Goal: Task Accomplishment & Management: Use online tool/utility

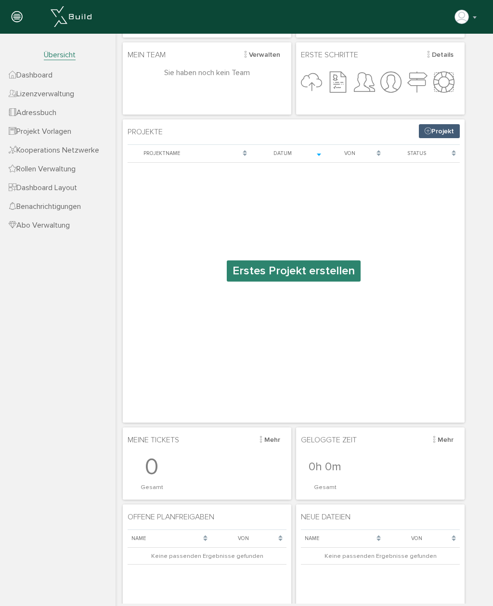
scroll to position [77, 0]
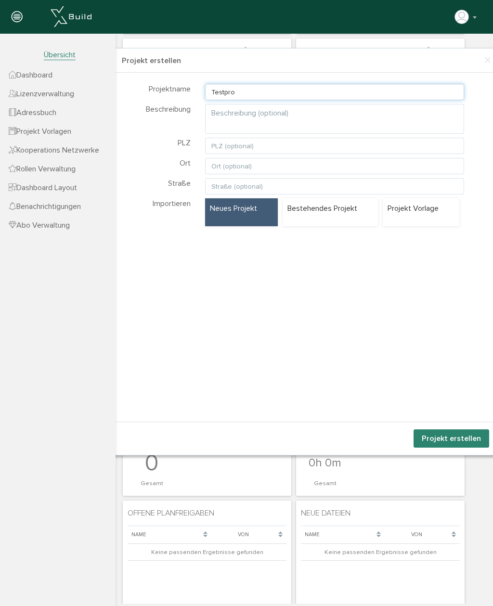
type input "Testpro"
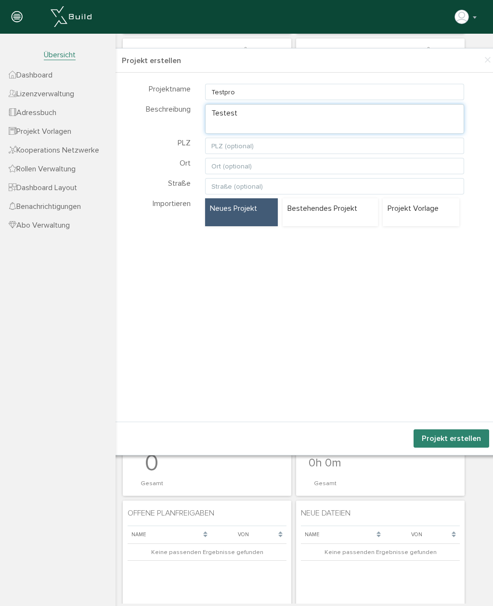
type textarea "Testest"
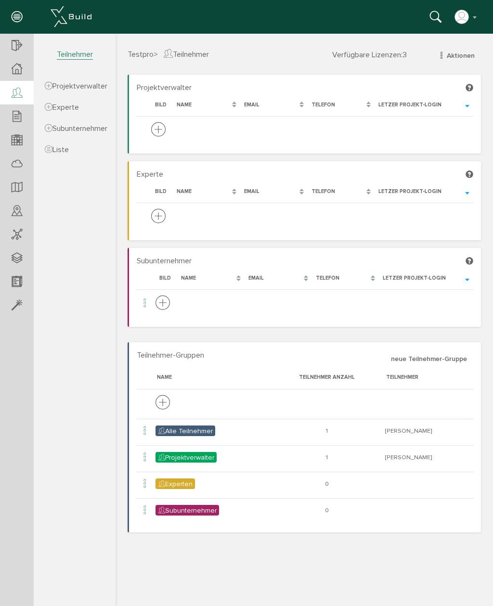
click at [470, 172] on icon at bounding box center [469, 175] width 8 height 8
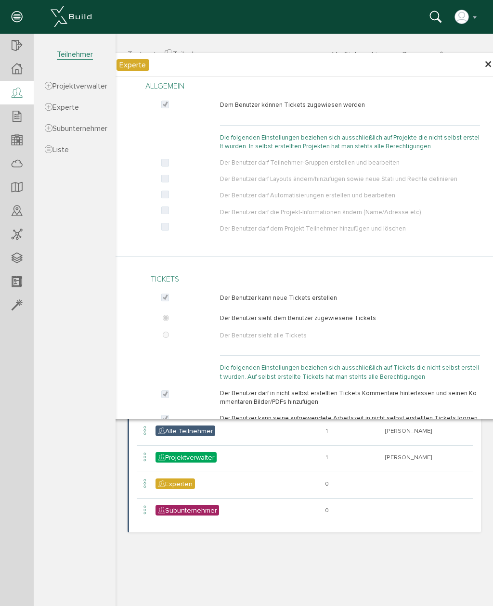
click at [487, 61] on span "×" at bounding box center [488, 64] width 8 height 19
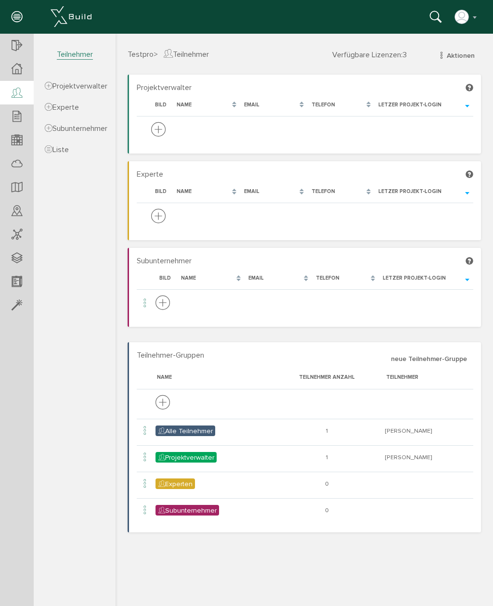
click at [484, 200] on div "Projektverwalter Lade, bitte warten... Bild Name Email Telefon Letzer Projekt-L…" at bounding box center [304, 307] width 368 height 465
click at [473, 168] on section "Experte Lade, bitte warten... Bild Name Email Telefon Letzer Projekt-Login" at bounding box center [304, 200] width 353 height 79
click at [469, 172] on icon at bounding box center [469, 175] width 8 height 8
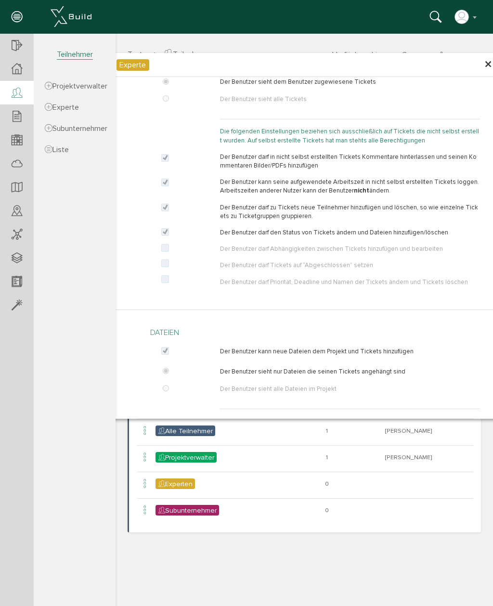
click at [72, 433] on section "Testpro Übersicht Teilnehmer Teilnehmer öffnen neuer Teilnehmer Teilnehmerliste…" at bounding box center [58, 310] width 116 height 553
click at [488, 72] on span "×" at bounding box center [488, 64] width 8 height 19
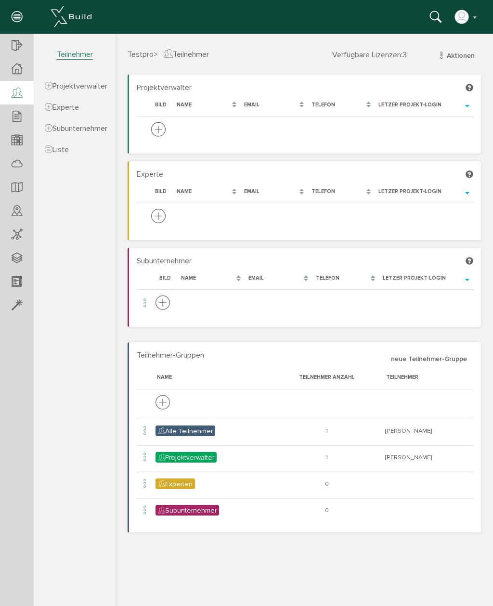
click at [471, 84] on icon at bounding box center [469, 88] width 8 height 8
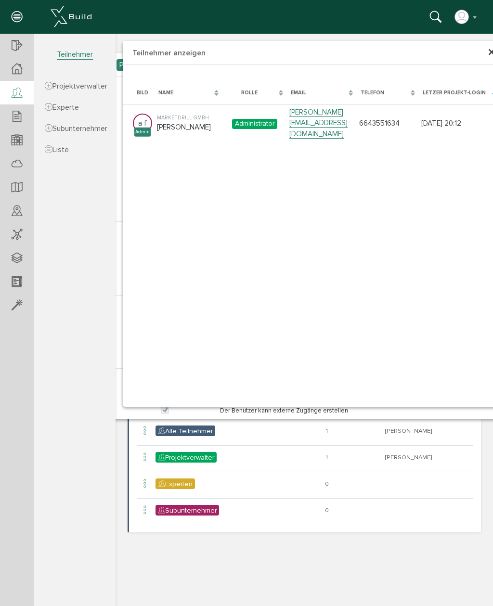
click at [488, 52] on span "×" at bounding box center [492, 52] width 8 height 19
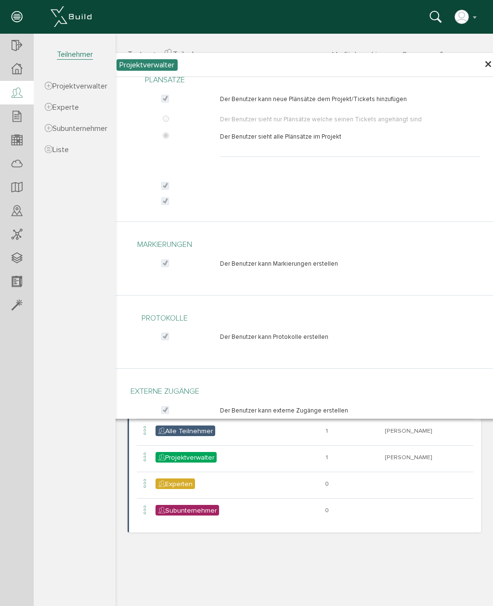
click at [487, 63] on span "×" at bounding box center [488, 64] width 8 height 19
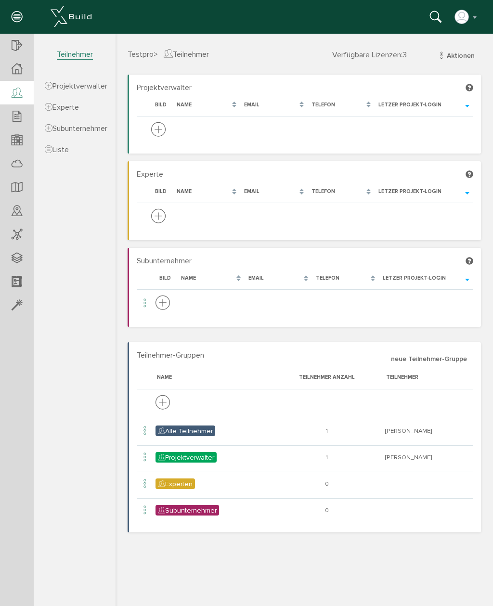
click at [473, 258] on section "Subunternehmer Lade, bitte warten... Bild Name Email Telefon Letzer Projekt-Log…" at bounding box center [304, 287] width 353 height 79
click at [469, 261] on icon at bounding box center [469, 261] width 8 height 8
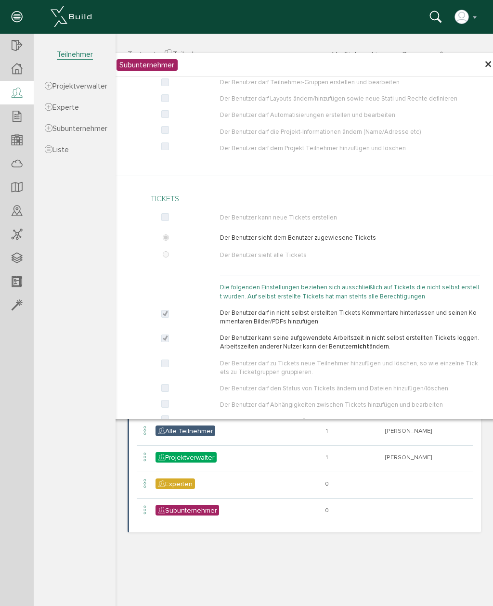
click at [484, 67] on span "×" at bounding box center [488, 64] width 8 height 19
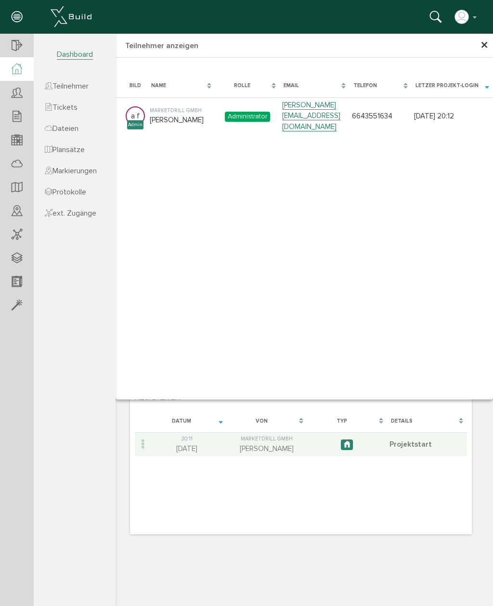
click at [84, 430] on section "Testpro Übersicht Teilnehmer Teilnehmer öffnen neuer Teilnehmer Teilnehmerliste…" at bounding box center [58, 310] width 116 height 553
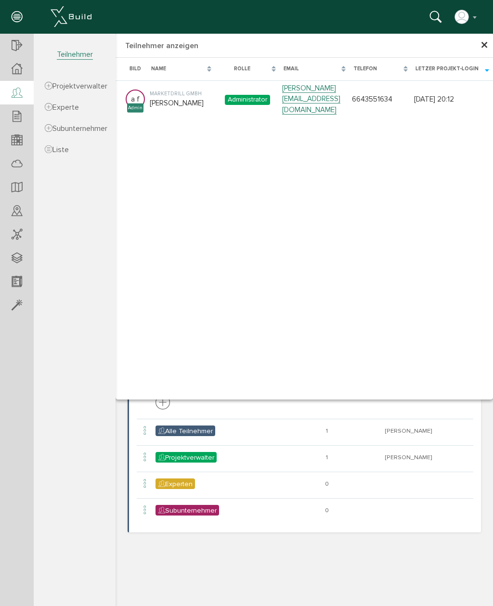
click at [483, 51] on span "×" at bounding box center [484, 45] width 8 height 19
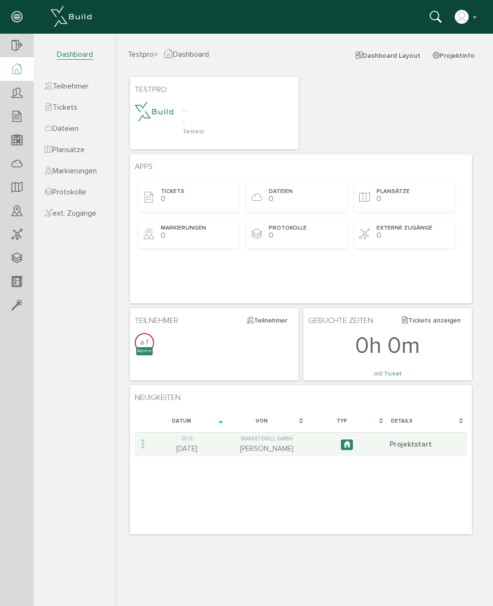
click at [165, 442] on td "20:11 07.09.25" at bounding box center [187, 444] width 80 height 24
click at [352, 445] on span at bounding box center [347, 444] width 12 height 11
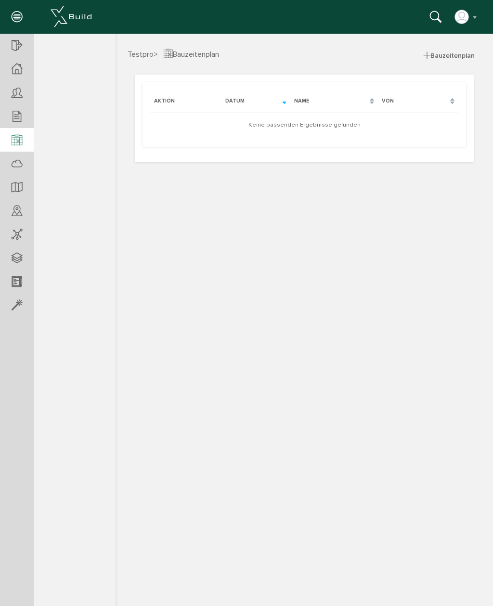
click at [459, 54] on span "Bauzeitenplan" at bounding box center [449, 55] width 64 height 15
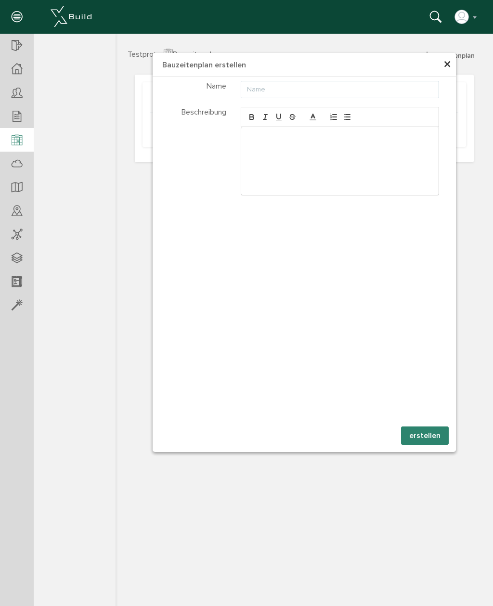
click at [390, 93] on input "text" at bounding box center [340, 89] width 199 height 17
type input "Testbauzeit"
click at [325, 146] on div at bounding box center [340, 161] width 198 height 68
click at [437, 434] on button "erstellen" at bounding box center [425, 435] width 48 height 18
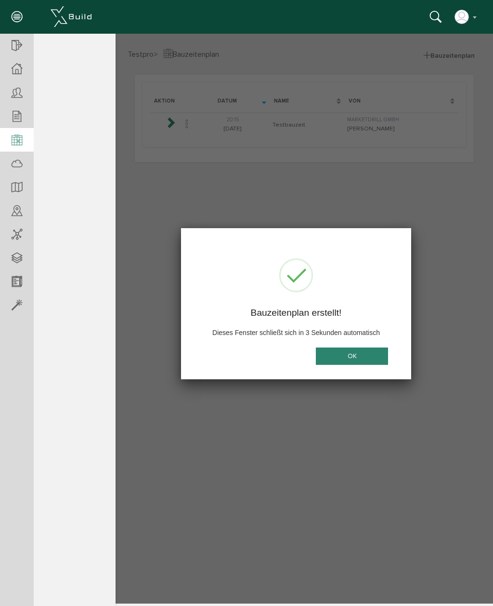
click at [373, 354] on button "OK" at bounding box center [352, 356] width 72 height 18
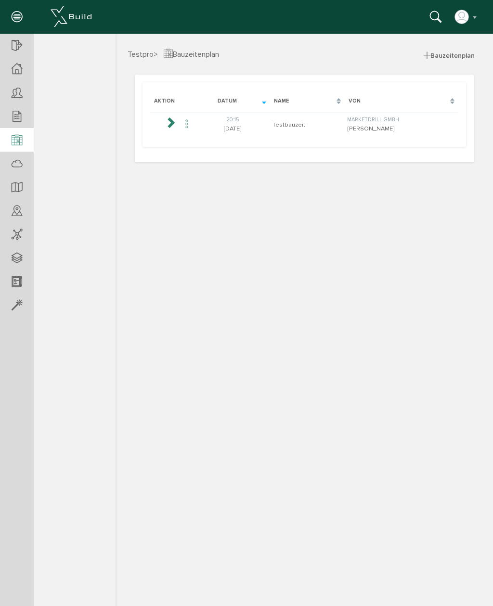
click at [179, 125] on td at bounding box center [187, 125] width 16 height 24
click at [167, 122] on icon at bounding box center [171, 122] width 12 height 12
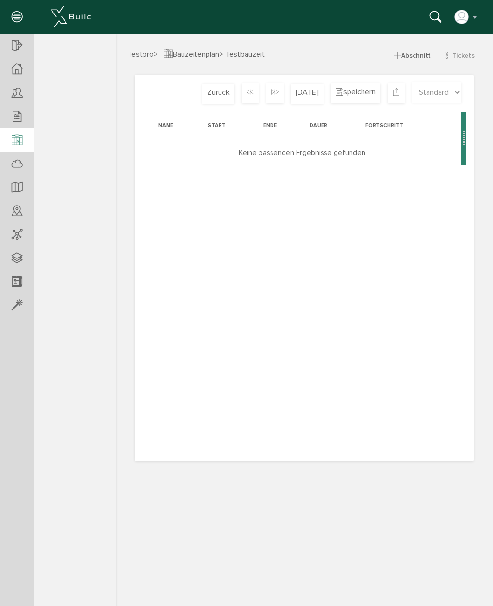
click at [425, 54] on span "Abschnitt" at bounding box center [412, 55] width 49 height 15
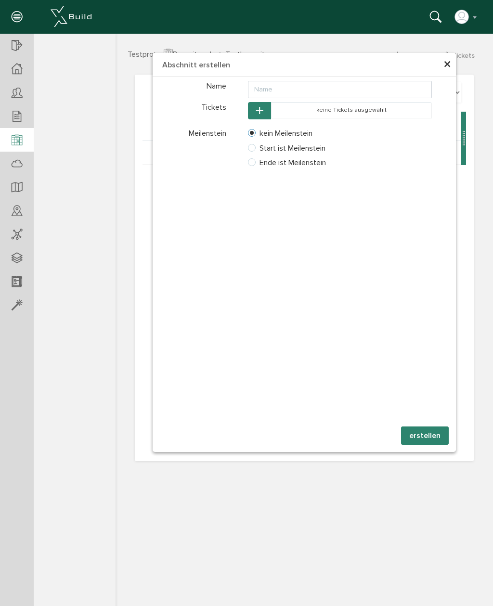
click at [263, 111] on icon "button" at bounding box center [259, 111] width 7 height 8
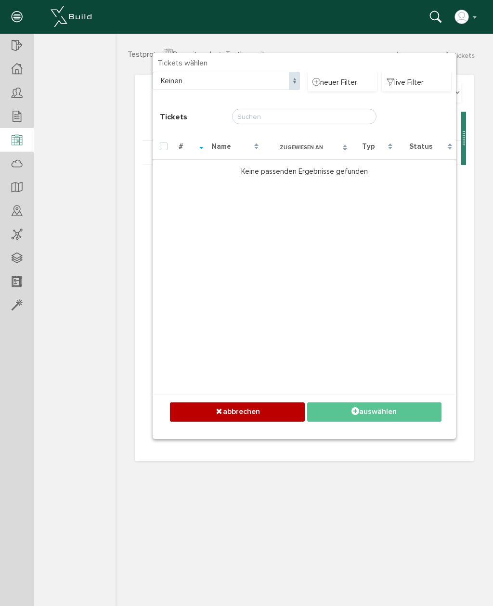
click at [275, 413] on button "abbrechen" at bounding box center [237, 411] width 134 height 19
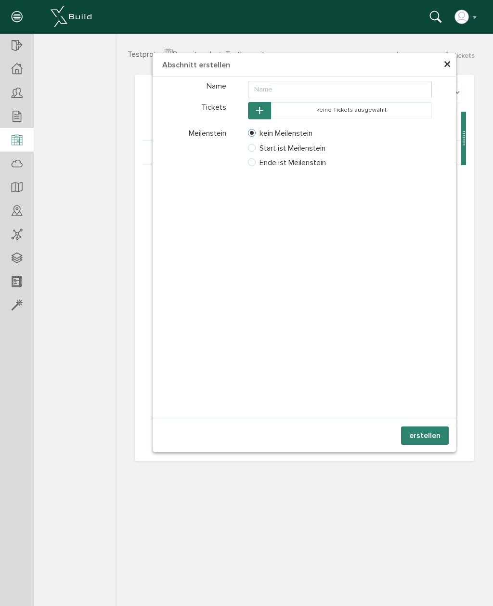
click at [296, 150] on label "Start ist Meilenstein" at bounding box center [286, 148] width 77 height 9
click at [244, 150] on input "Start ist Meilenstein" at bounding box center [241, 148] width 6 height 6
radio input "true"
click at [256, 125] on div "Name unter Abschnitt Tickets keine Tickets ausgewählt Meilenstein kein Meilenst…" at bounding box center [304, 126] width 303 height 94
click at [249, 133] on label "kein Meilenstein" at bounding box center [280, 133] width 64 height 9
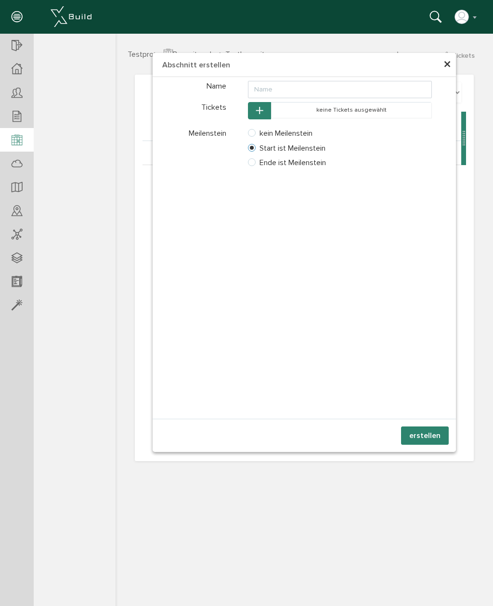
click at [244, 133] on input "kein Meilenstein" at bounding box center [241, 133] width 6 height 6
radio input "true"
click at [255, 145] on label "Start ist Meilenstein" at bounding box center [286, 148] width 77 height 9
click at [244, 145] on input "Start ist Meilenstein" at bounding box center [241, 148] width 6 height 6
radio input "true"
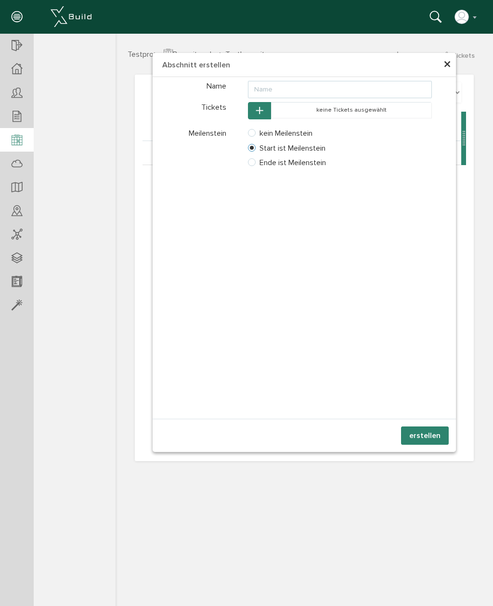
click at [260, 87] on input "text" at bounding box center [340, 89] width 184 height 17
type input "Einrichtung"
click at [437, 428] on button "erstellen" at bounding box center [425, 435] width 48 height 18
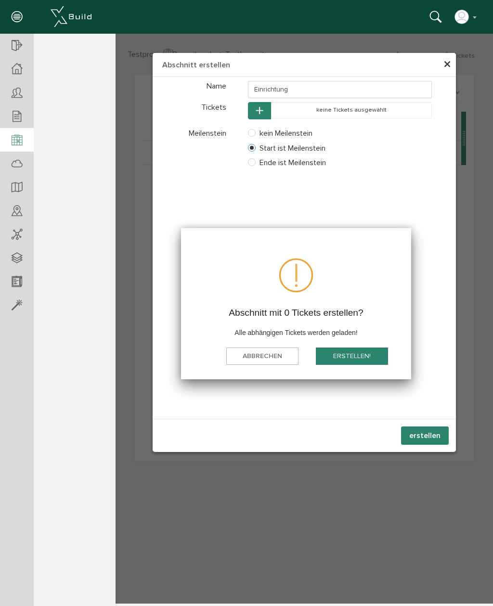
click at [362, 348] on button "Erstellen!" at bounding box center [352, 356] width 72 height 18
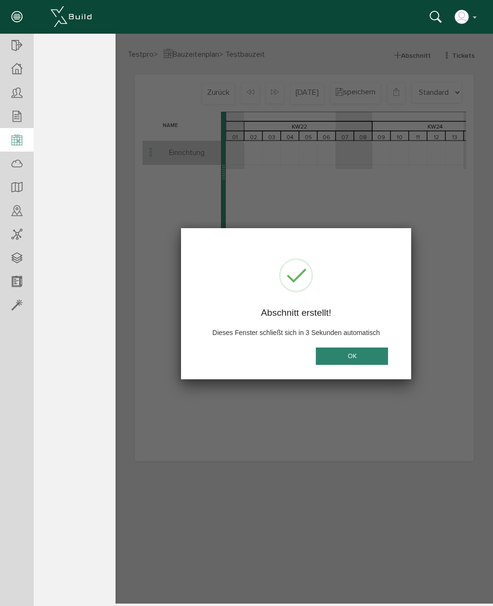
scroll to position [0, 1774]
click at [361, 360] on button "OK" at bounding box center [352, 356] width 72 height 18
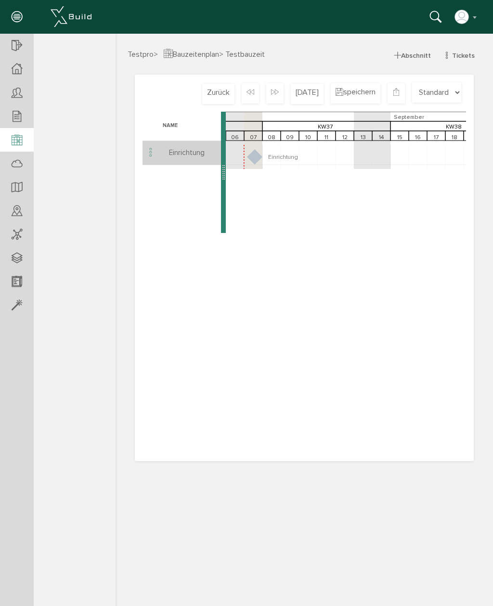
click at [146, 146] on icon at bounding box center [151, 152] width 12 height 13
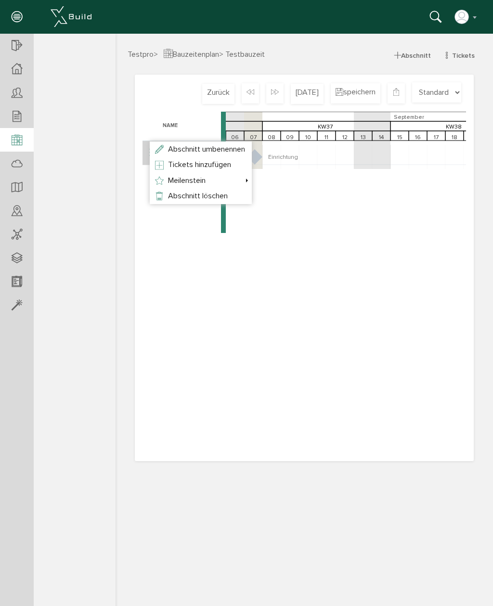
scroll to position [0, 1672]
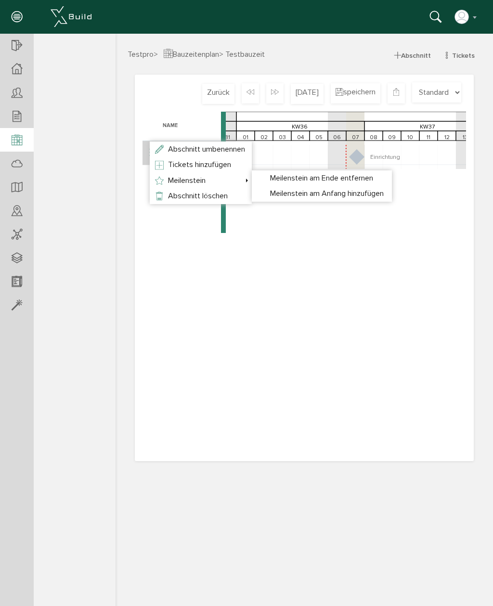
click at [402, 482] on div at bounding box center [304, 319] width 377 height 570
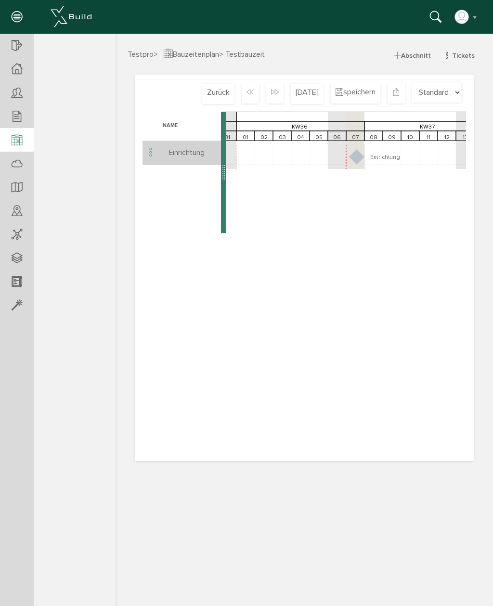
click at [277, 91] on icon at bounding box center [275, 93] width 8 height 11
click at [276, 91] on icon at bounding box center [275, 93] width 8 height 11
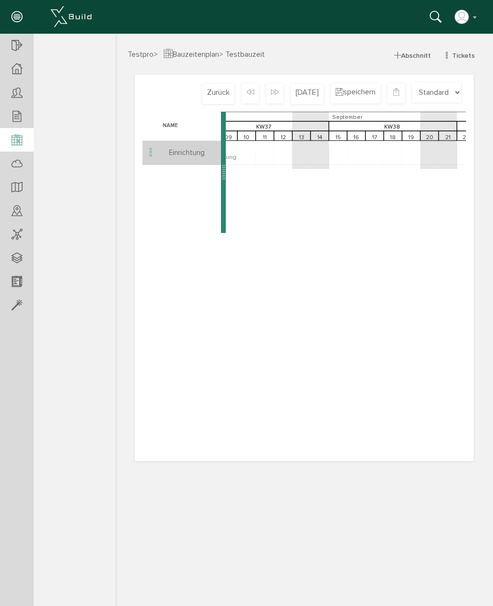
scroll to position [0, 1840]
click at [393, 157] on rect at bounding box center [343, 153] width 3914 height 24
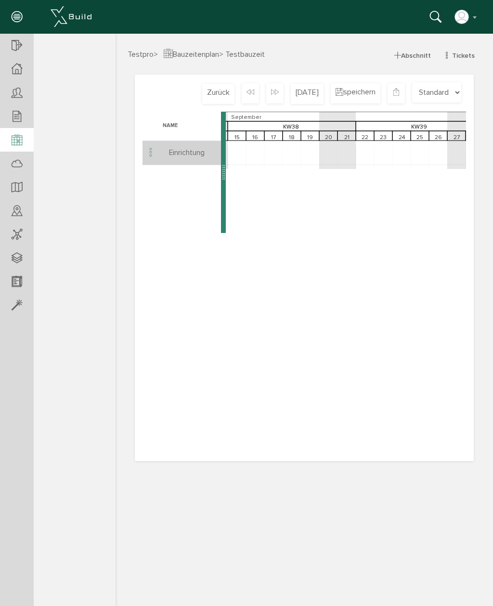
scroll to position [0, 1958]
click at [311, 95] on div "Heute" at bounding box center [307, 94] width 33 height 20
click at [356, 158] on rect at bounding box center [356, 156] width 15 height 15
click at [361, 154] on rect at bounding box center [356, 156] width 15 height 15
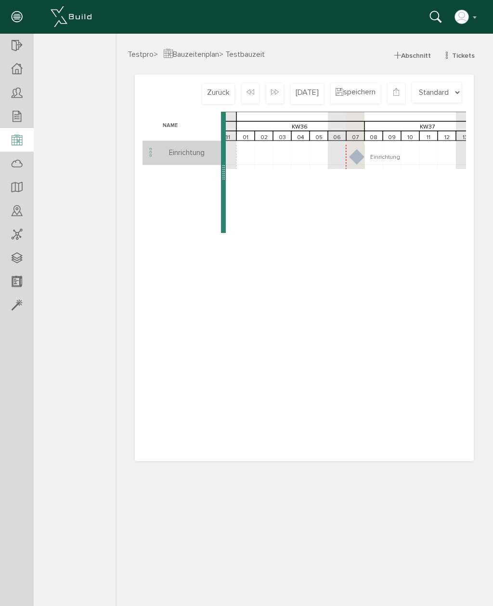
click at [154, 146] on icon at bounding box center [151, 152] width 12 height 13
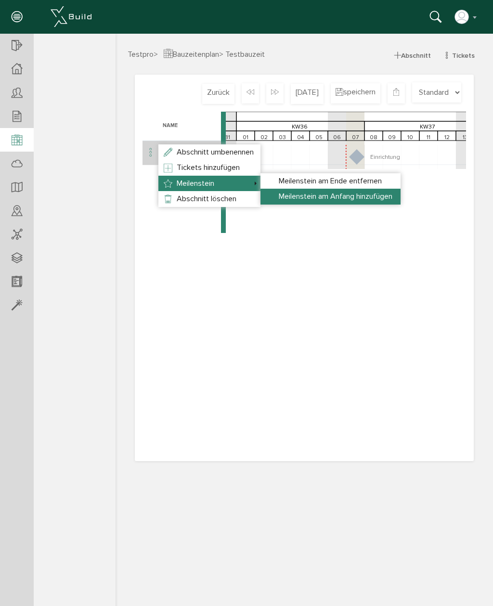
click at [352, 201] on li "Meilenstein am Anfang hinzufügen" at bounding box center [330, 196] width 140 height 15
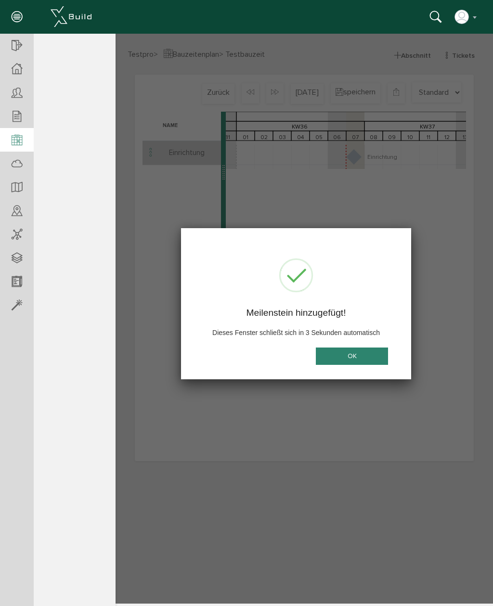
click at [370, 358] on button "OK" at bounding box center [352, 356] width 72 height 18
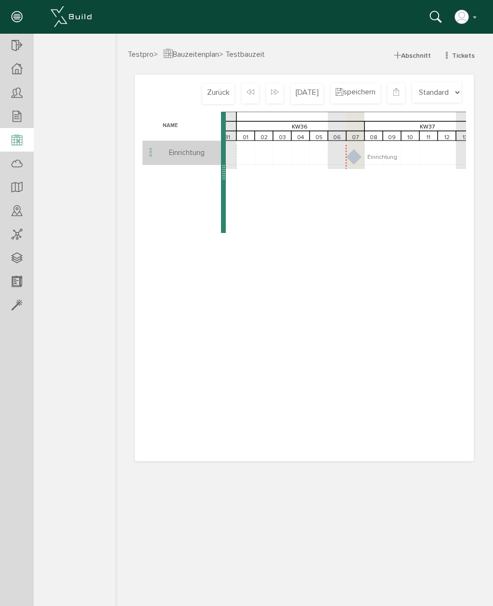
click at [155, 141] on td at bounding box center [150, 153] width 16 height 24
click at [148, 146] on icon at bounding box center [151, 152] width 12 height 13
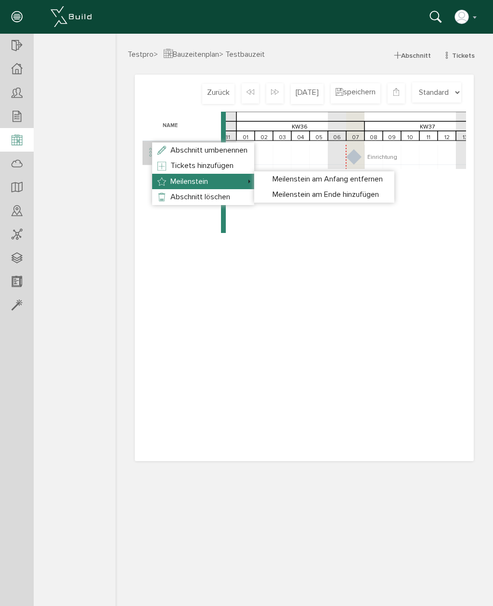
click at [315, 196] on span "Meilenstein am Ende hinzufügen" at bounding box center [325, 195] width 106 height 10
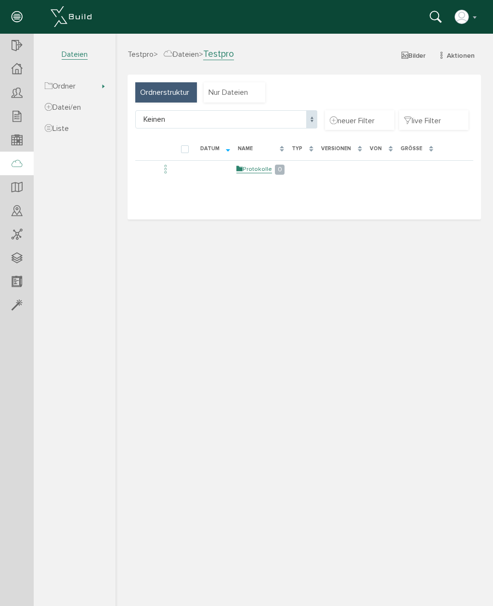
click at [262, 173] on td "Protokolle 0" at bounding box center [261, 169] width 54 height 18
click at [255, 167] on link "Protokolle" at bounding box center [254, 169] width 36 height 8
click at [236, 98] on div "Nur Dateien" at bounding box center [235, 92] width 62 height 20
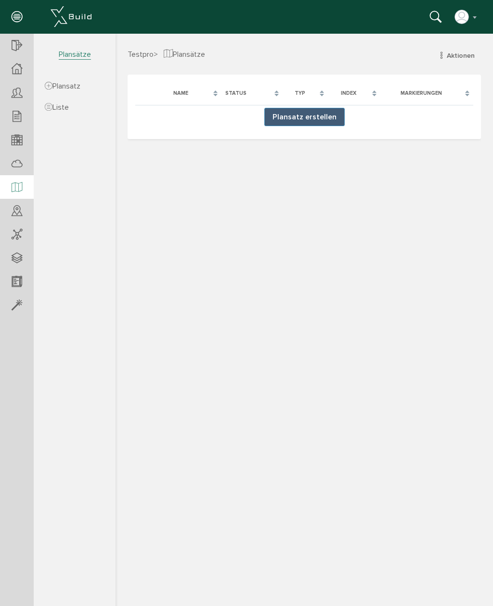
click at [334, 111] on button "Plansatz erstellen" at bounding box center [304, 117] width 80 height 18
click at [304, 116] on div at bounding box center [304, 319] width 377 height 570
click at [305, 114] on div at bounding box center [304, 319] width 377 height 570
click at [315, 119] on div at bounding box center [304, 319] width 377 height 570
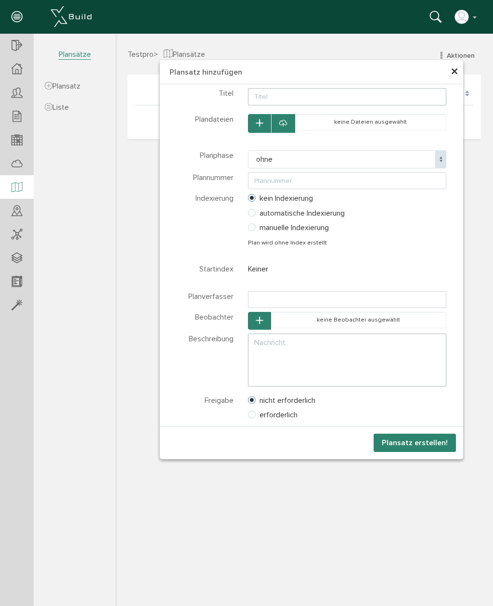
click at [361, 162] on span "ohne" at bounding box center [347, 159] width 199 height 18
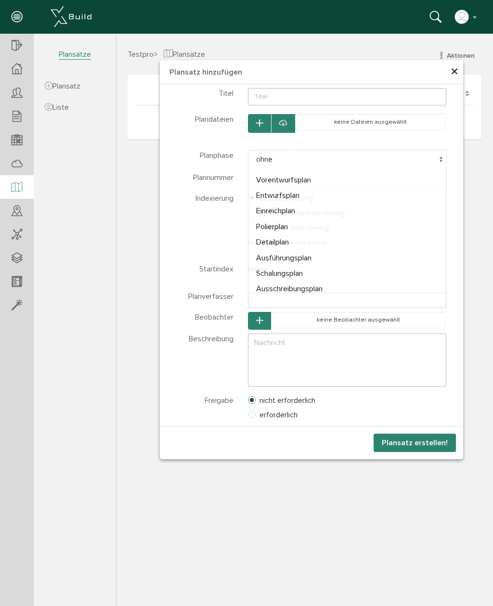
click at [453, 75] on span "×" at bounding box center [454, 72] width 8 height 19
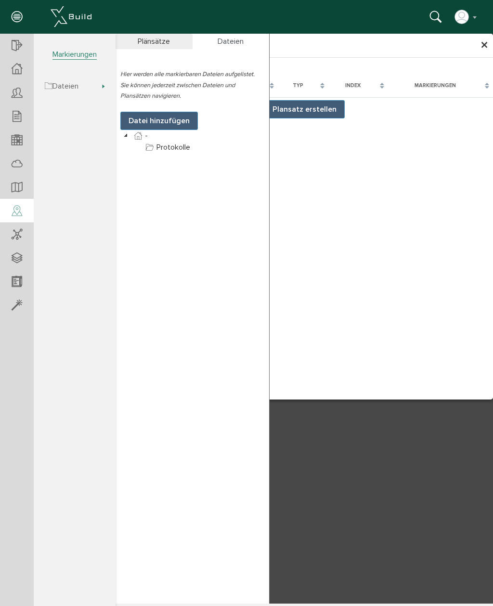
click at [338, 288] on div "Lade, bitte warten... Name Status Typ Index Markierungen Plansatz erstellen" at bounding box center [304, 229] width 377 height 342
click at [482, 44] on span "×" at bounding box center [484, 45] width 8 height 19
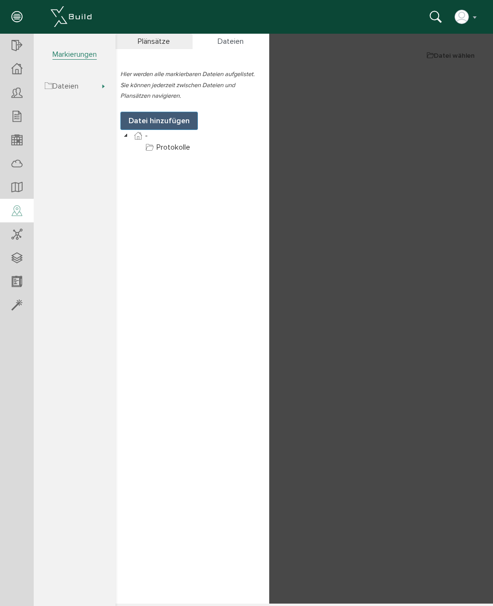
click at [428, 121] on div at bounding box center [304, 319] width 377 height 570
click at [149, 40] on div "Plänsätze" at bounding box center [154, 41] width 77 height 15
click at [161, 43] on div "Plänsätze" at bounding box center [154, 41] width 77 height 15
click at [227, 41] on div "Dateien" at bounding box center [231, 41] width 77 height 15
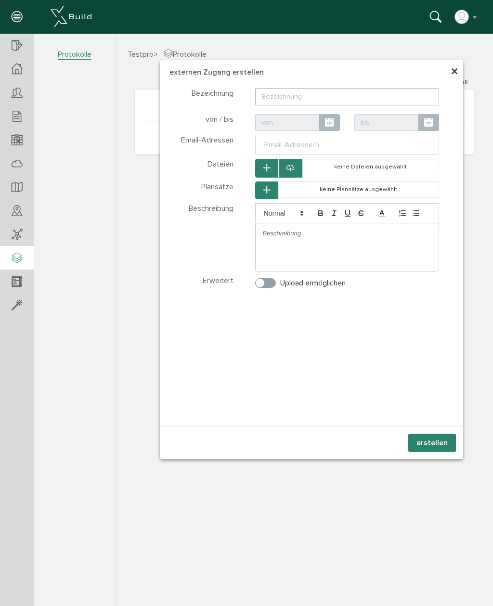
click at [452, 72] on span "×" at bounding box center [454, 72] width 8 height 19
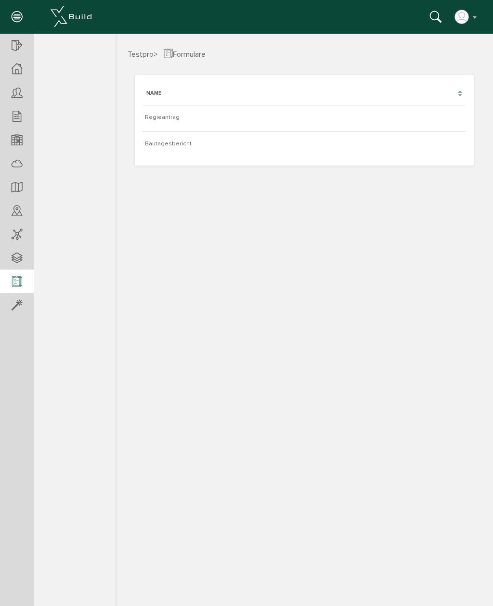
click at [456, 98] on div "Name" at bounding box center [303, 94] width 323 height 18
click at [452, 125] on td "Regieantrag" at bounding box center [303, 117] width 323 height 24
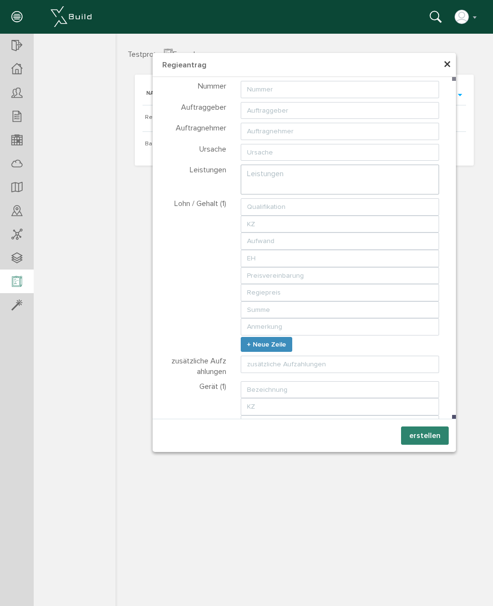
click at [450, 66] on span "×" at bounding box center [447, 64] width 8 height 19
